Goal: Find specific page/section: Find specific page/section

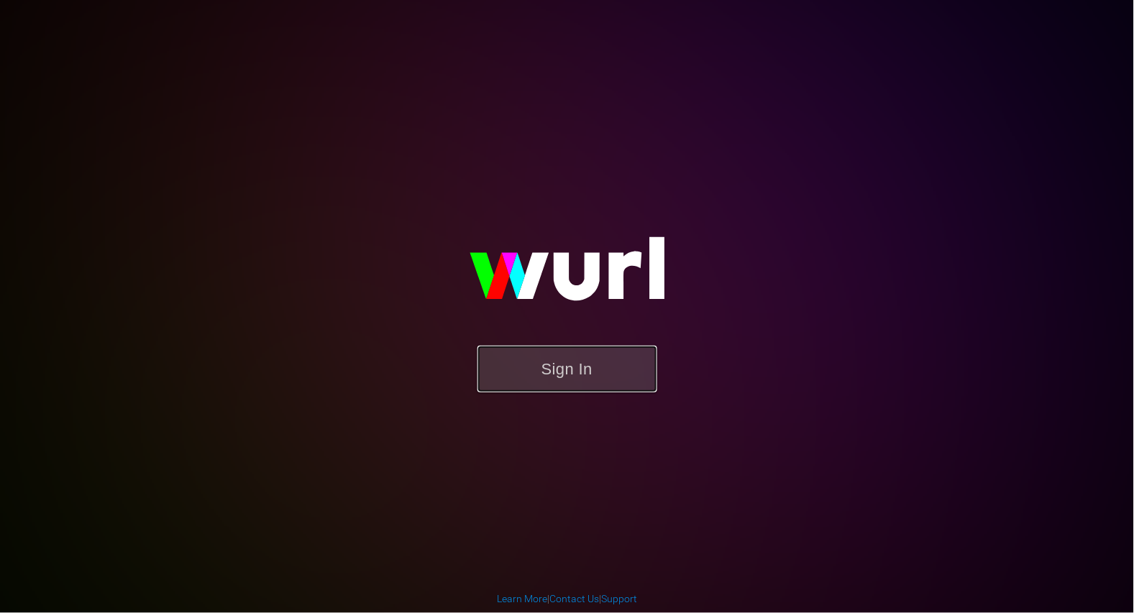
click at [520, 357] on button "Sign In" at bounding box center [567, 369] width 180 height 47
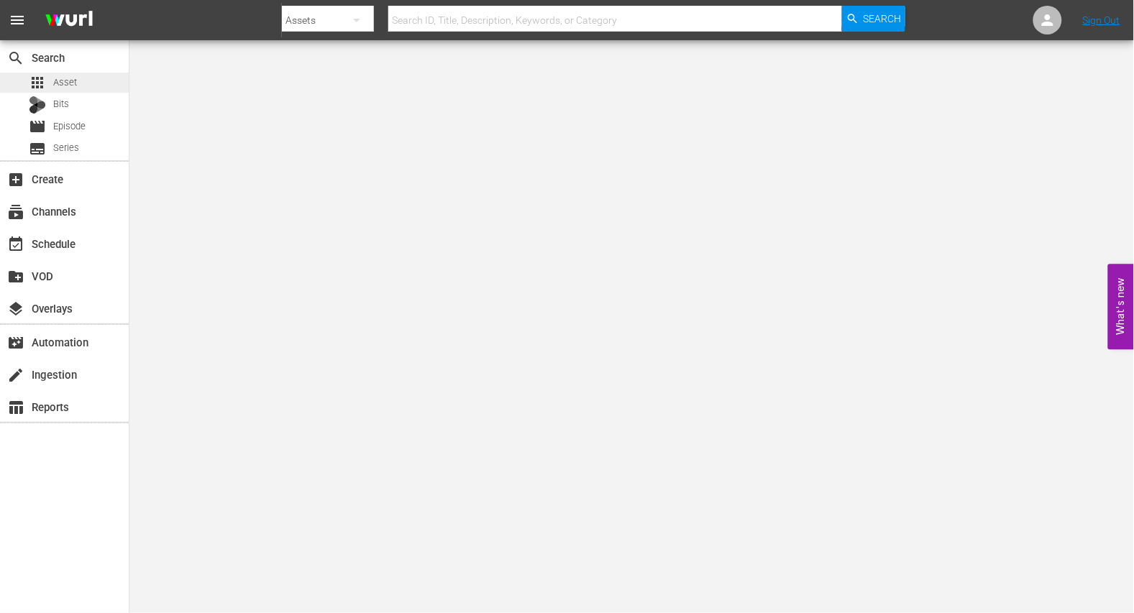
click at [60, 75] on span "Asset" at bounding box center [65, 82] width 24 height 14
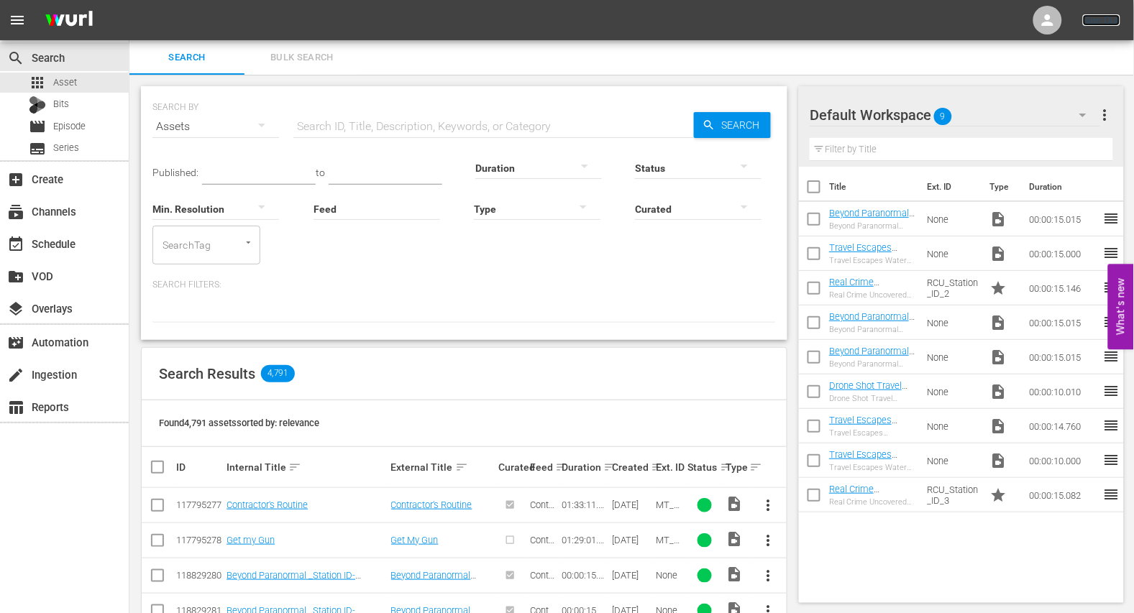
click at [1118, 22] on link "Sign Out" at bounding box center [1101, 20] width 37 height 12
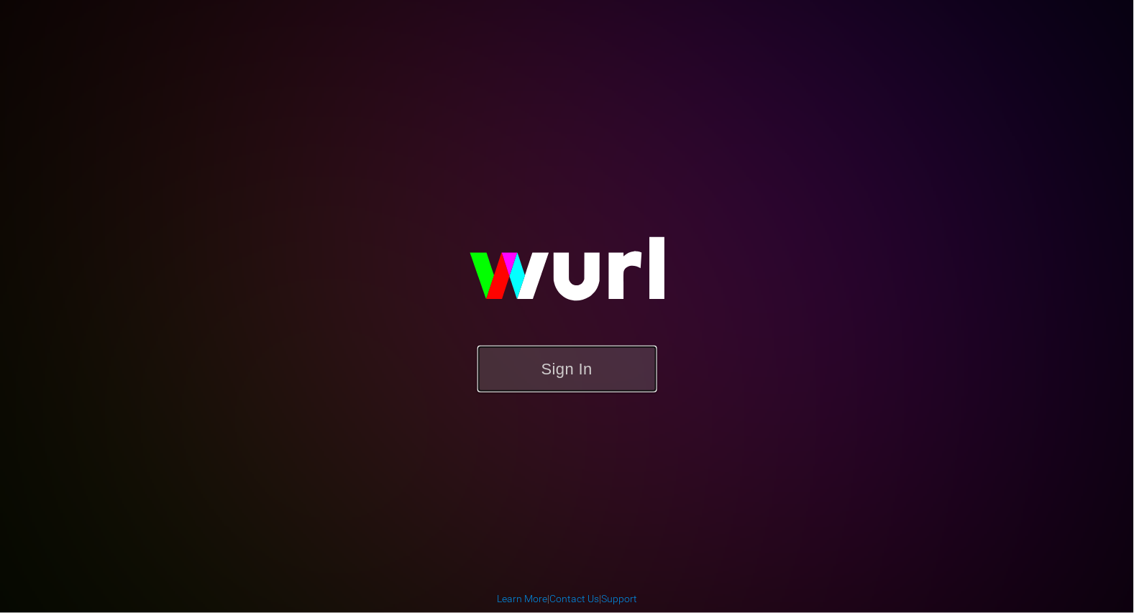
click at [551, 368] on button "Sign In" at bounding box center [567, 369] width 180 height 47
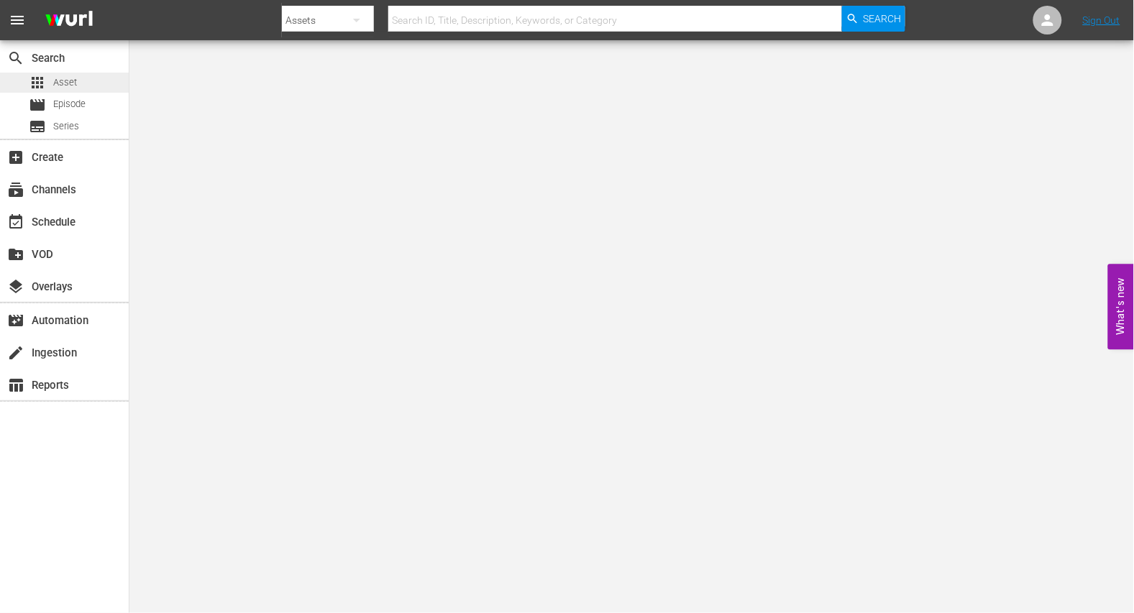
click at [86, 83] on div "apps Asset" at bounding box center [64, 83] width 129 height 20
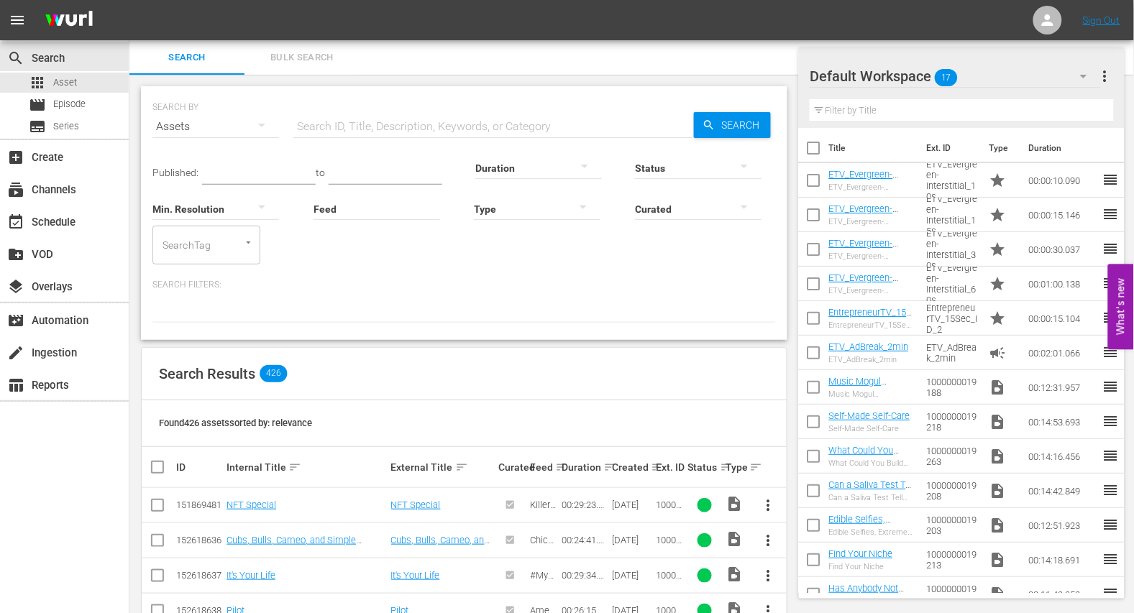
scroll to position [161, 0]
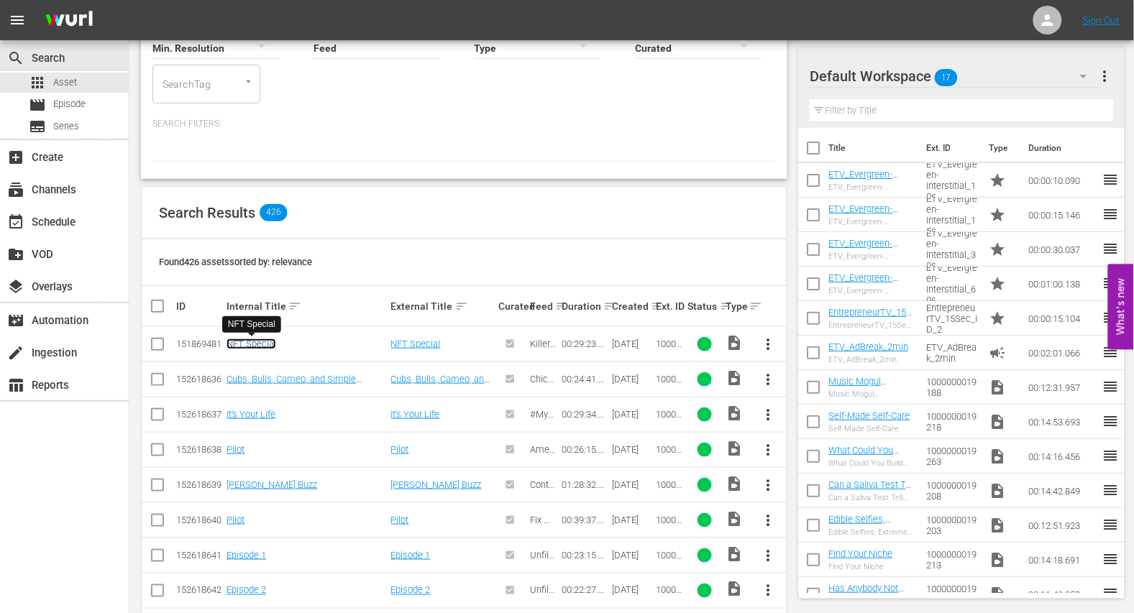
click at [261, 347] on link "NFT Special" at bounding box center [251, 344] width 50 height 11
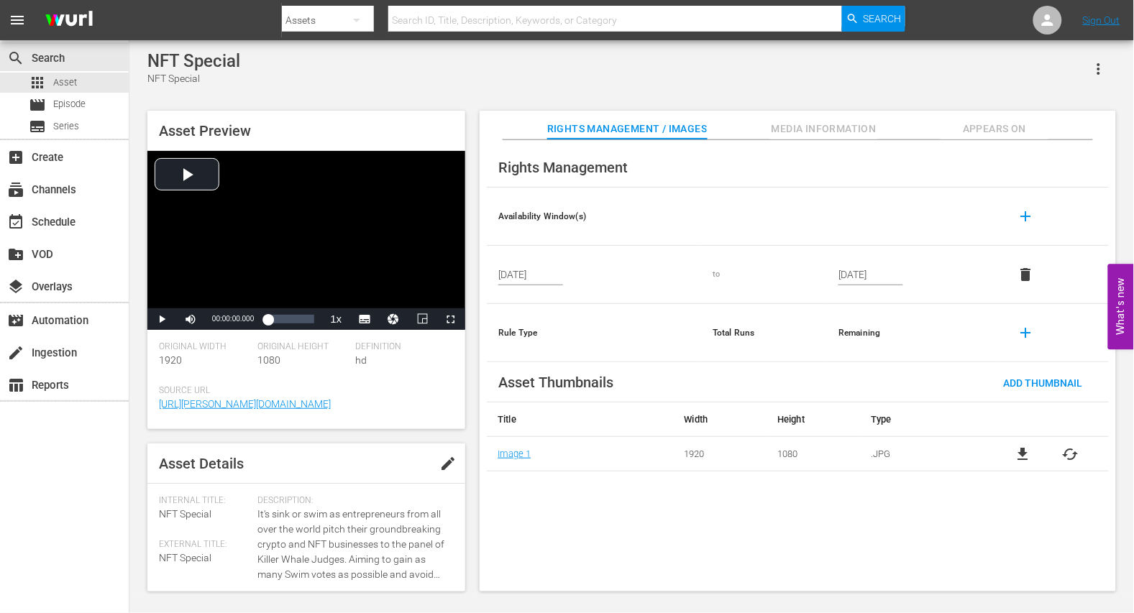
click at [810, 134] on span "Media Information" at bounding box center [824, 129] width 108 height 18
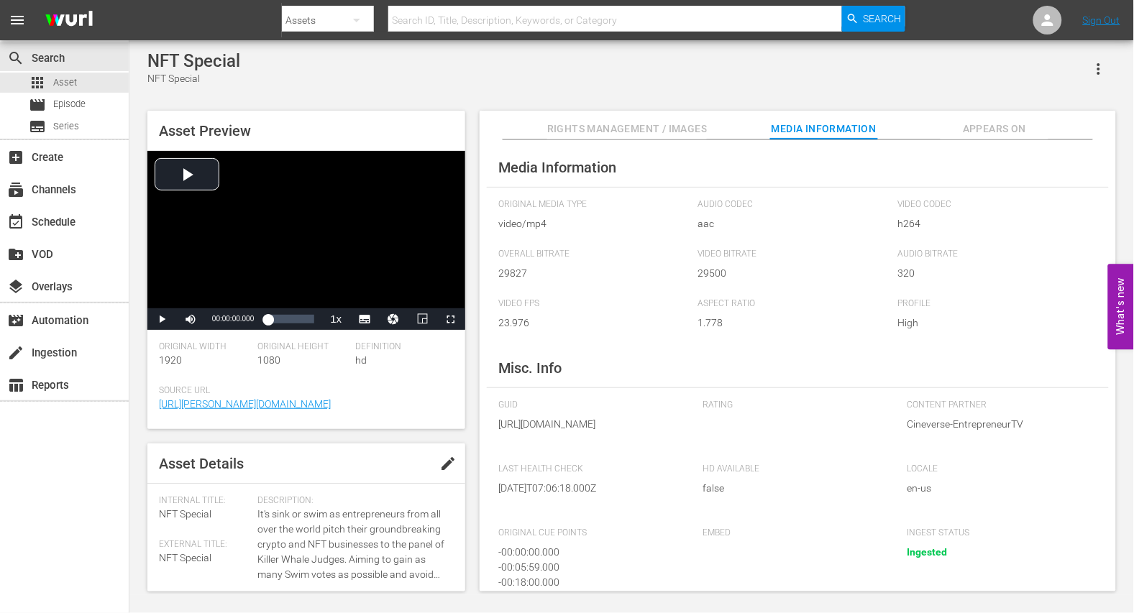
scroll to position [116, 0]
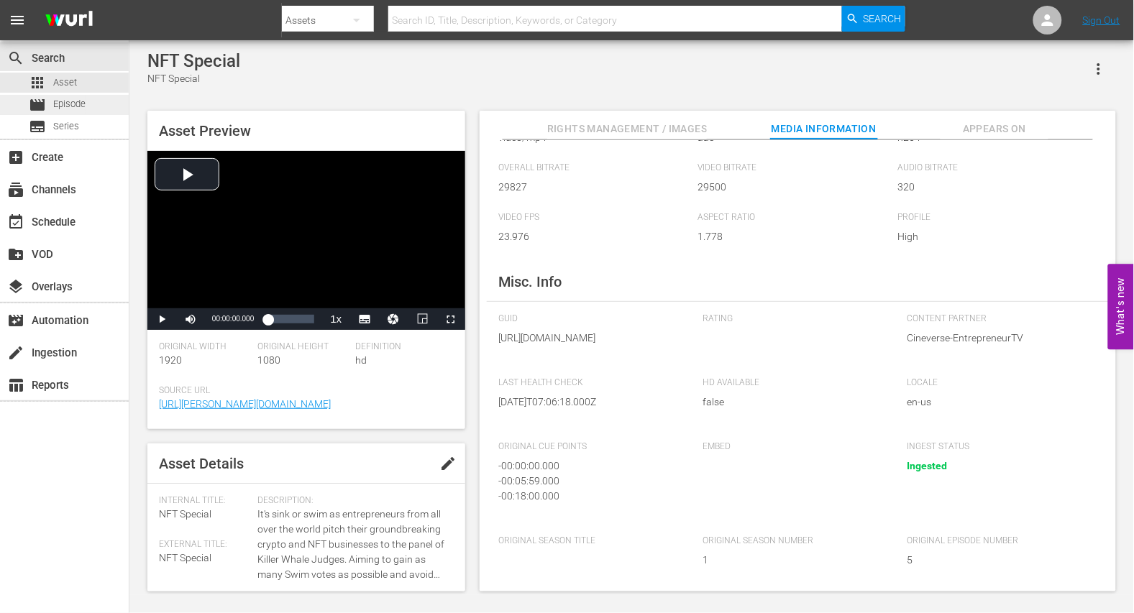
click at [74, 110] on span "Episode" at bounding box center [69, 104] width 32 height 14
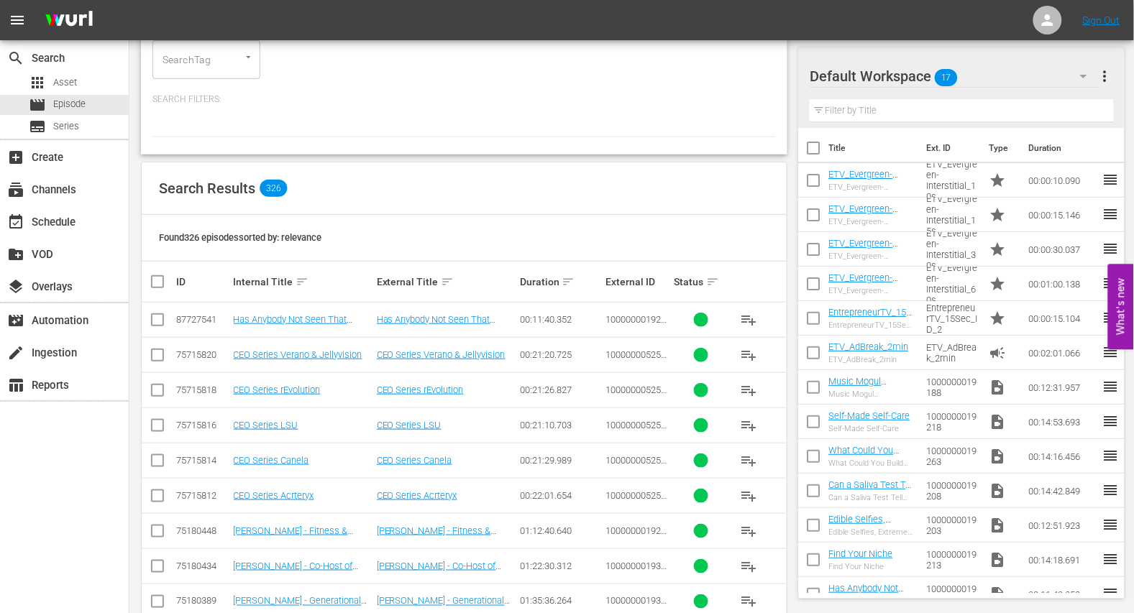
scroll to position [147, 0]
click at [405, 321] on link "Has Anybody Not Seen That Product?" at bounding box center [434, 324] width 114 height 22
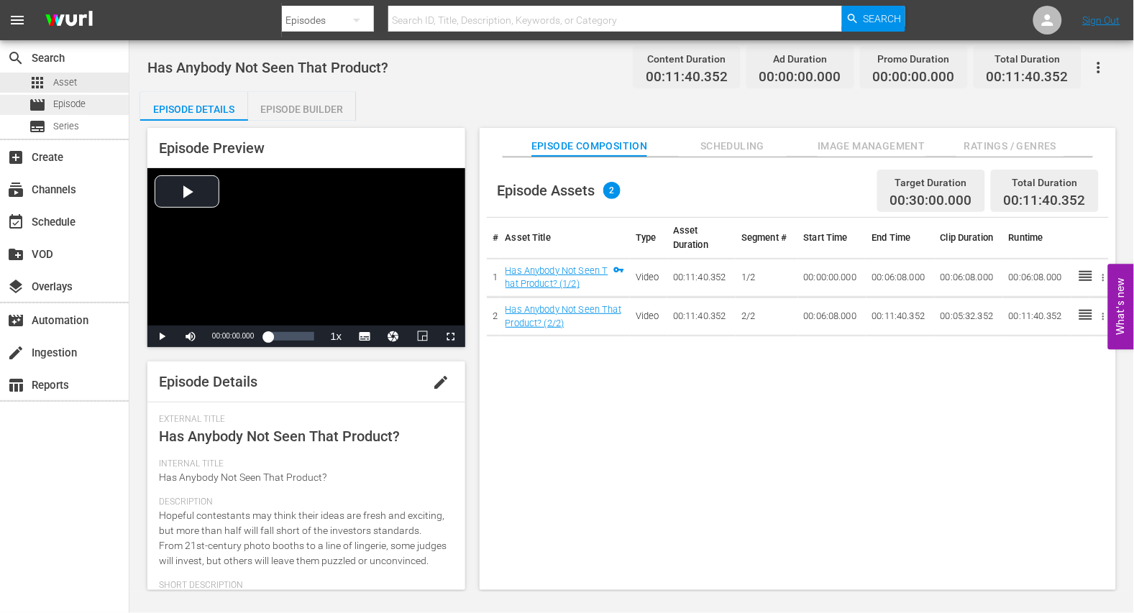
click at [77, 100] on span "Episode" at bounding box center [69, 104] width 32 height 14
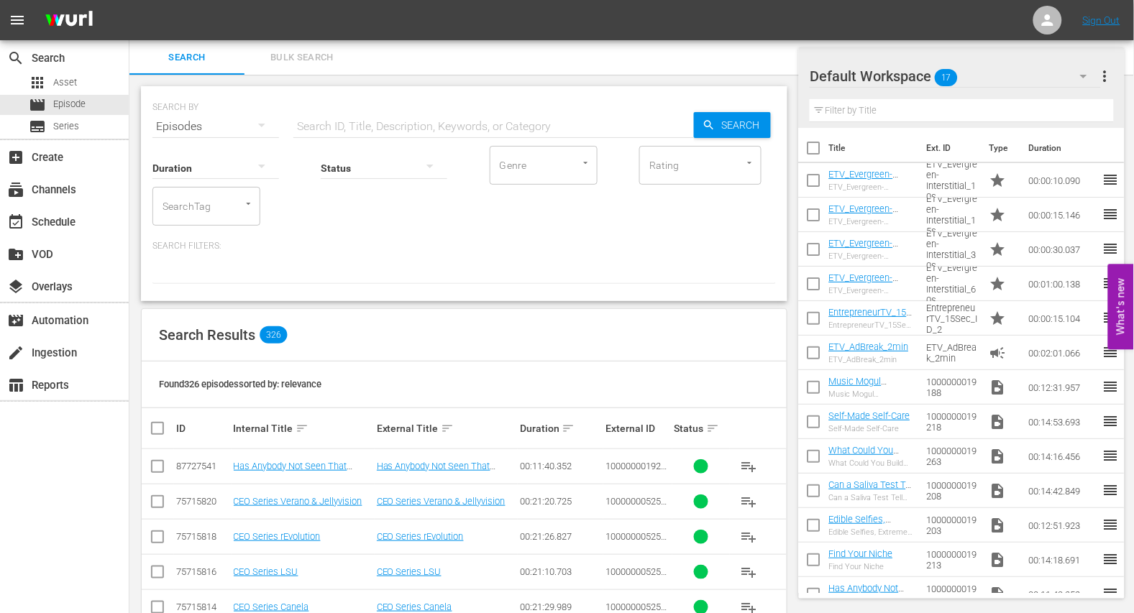
scroll to position [115, 0]
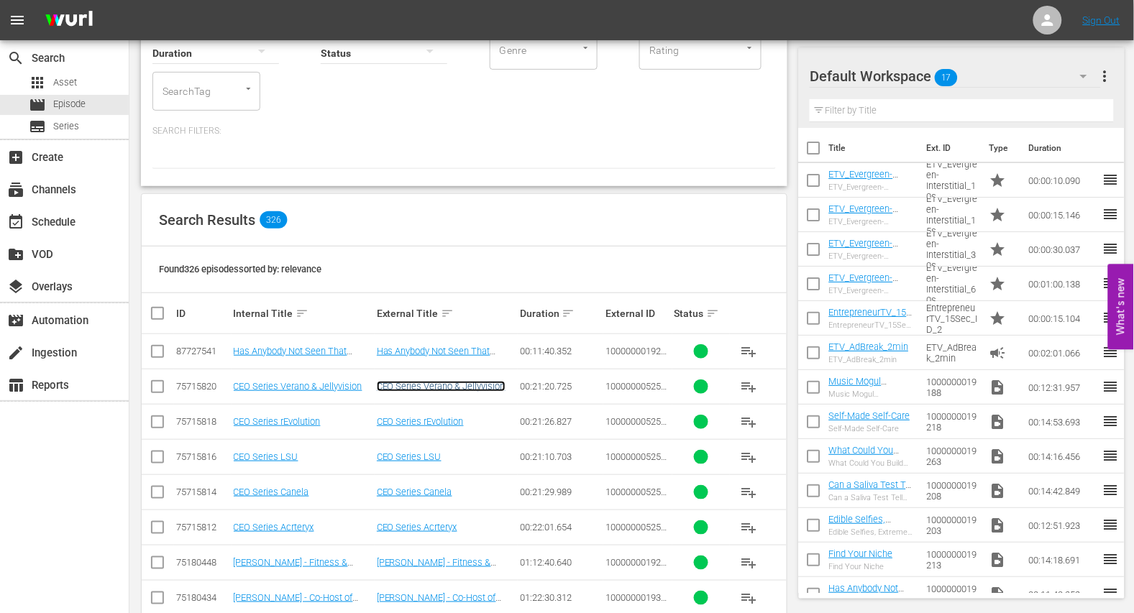
click at [431, 386] on link "CEO Series Verano & Jellyvision" at bounding box center [441, 386] width 129 height 11
